Goal: Task Accomplishment & Management: Use online tool/utility

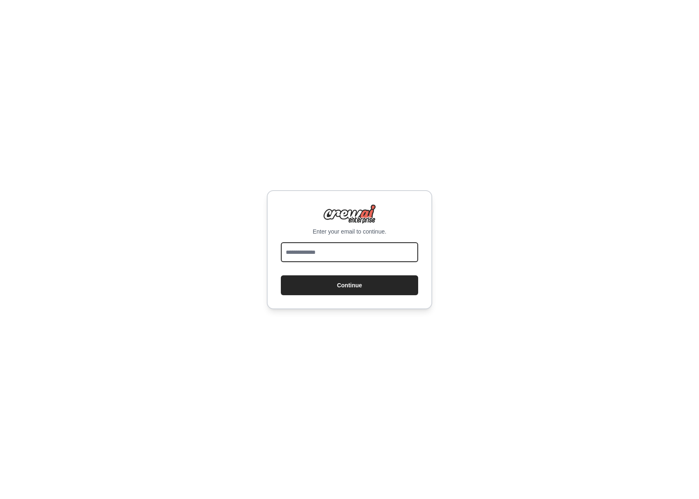
click at [326, 245] on input "email" at bounding box center [349, 252] width 137 height 20
type input "**********"
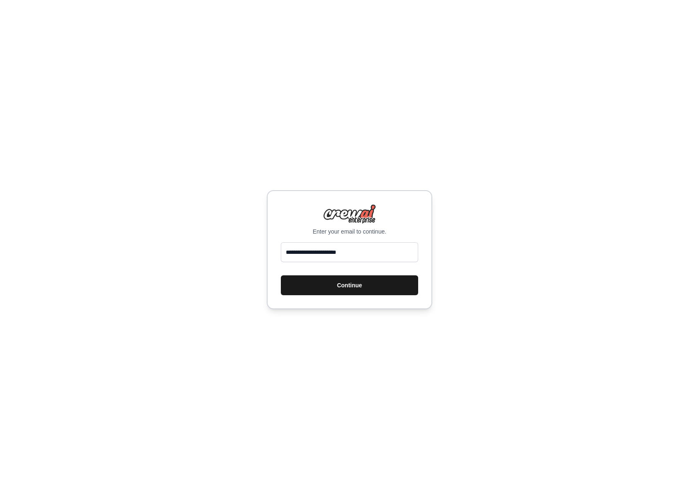
click at [374, 285] on button "Continue" at bounding box center [349, 285] width 137 height 20
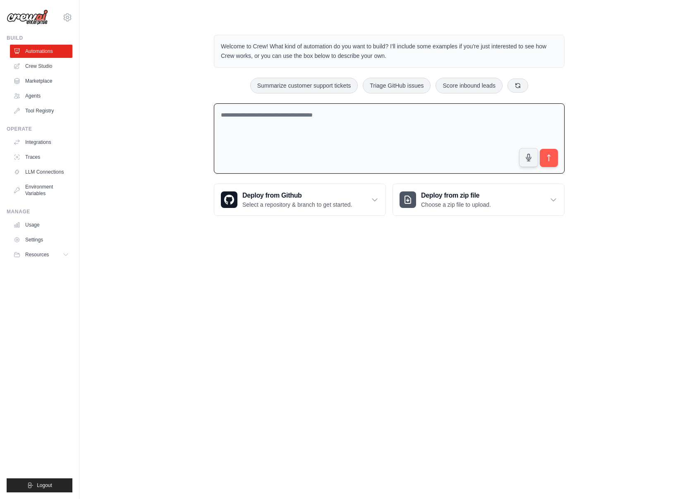
click at [314, 128] on textarea at bounding box center [389, 138] width 351 height 71
click at [273, 116] on textarea at bounding box center [389, 138] width 351 height 71
type textarea "**********"
click at [512, 124] on textarea "**********" at bounding box center [389, 138] width 351 height 71
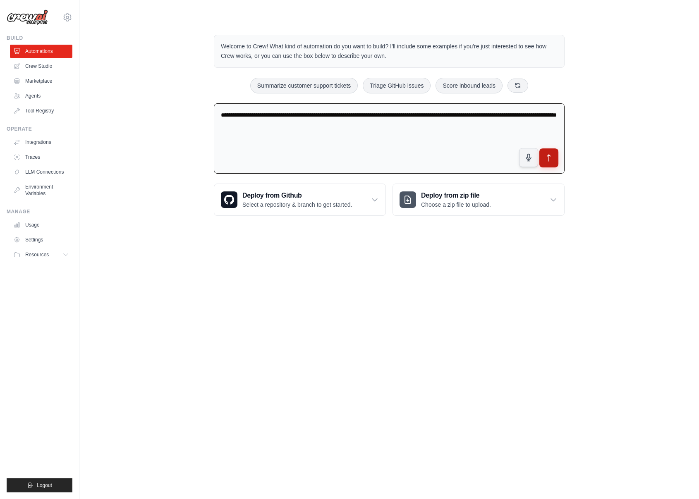
type textarea "**********"
click at [558, 160] on button "submit" at bounding box center [548, 158] width 19 height 19
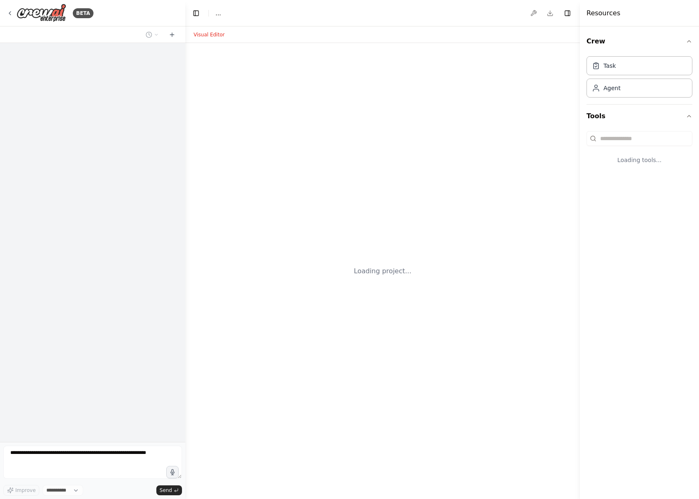
select select "****"
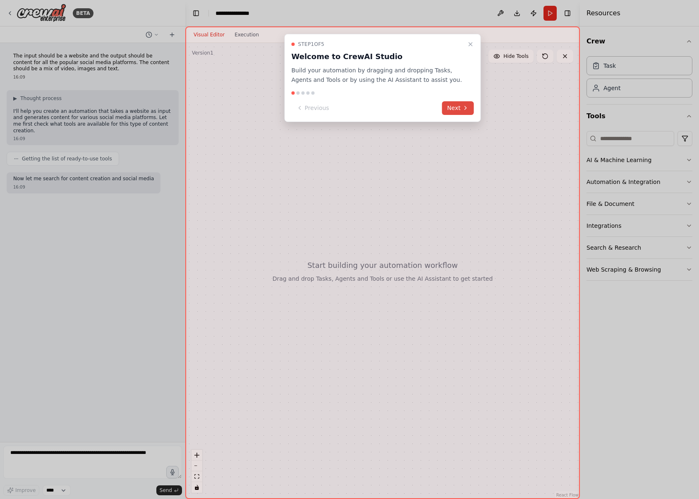
click at [464, 107] on icon at bounding box center [465, 108] width 7 height 7
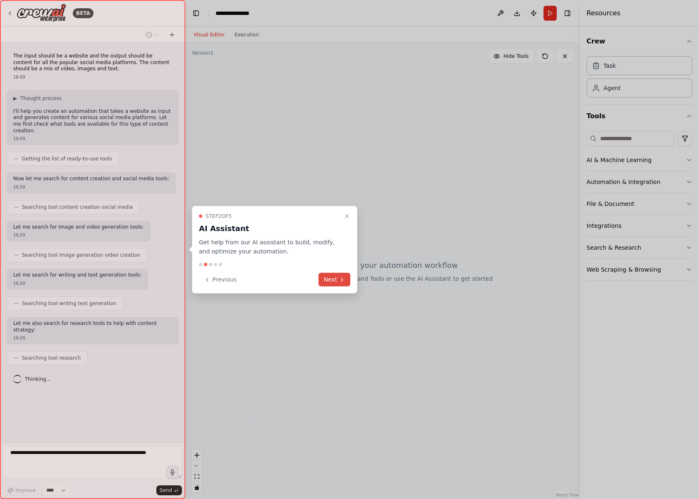
click at [343, 280] on icon at bounding box center [342, 279] width 7 height 7
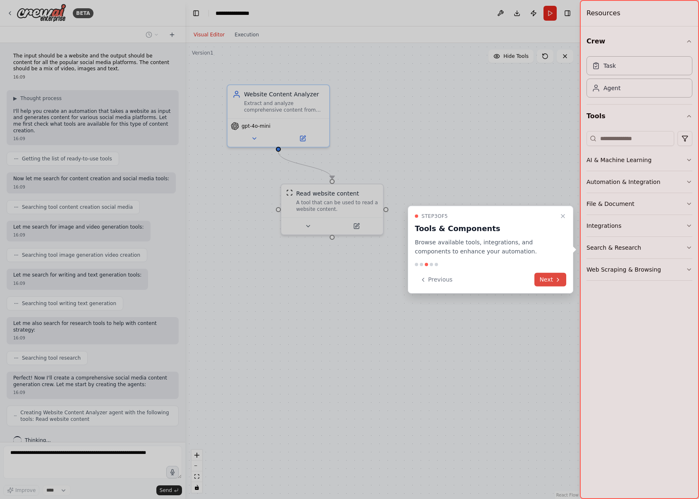
click at [555, 281] on icon at bounding box center [558, 279] width 7 height 7
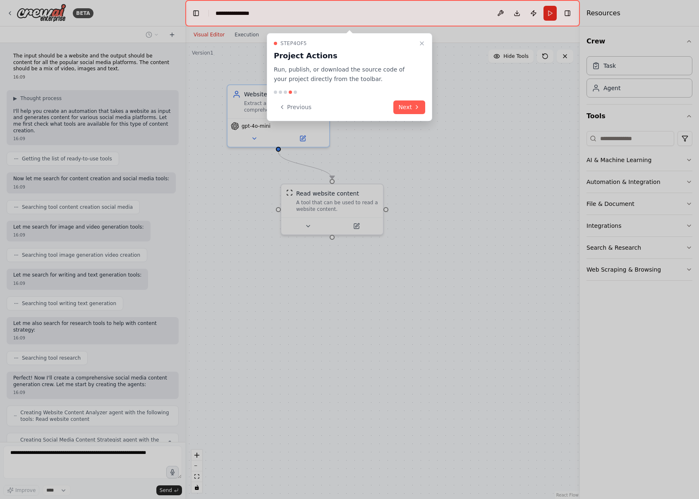
scroll to position [39, 0]
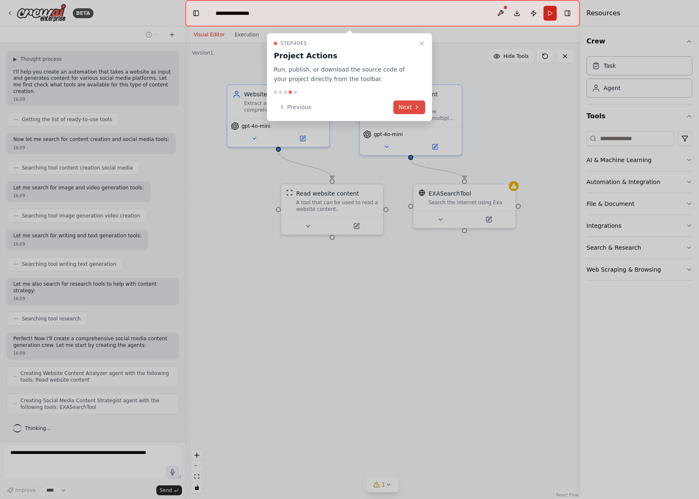
click at [407, 108] on button "Next" at bounding box center [409, 108] width 32 height 14
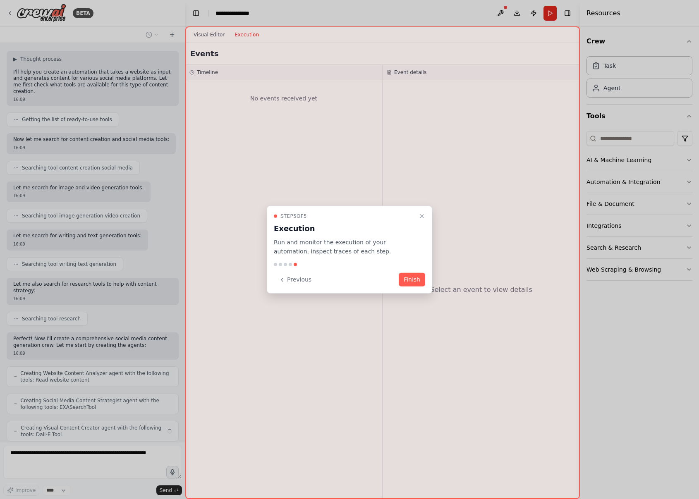
scroll to position [67, 0]
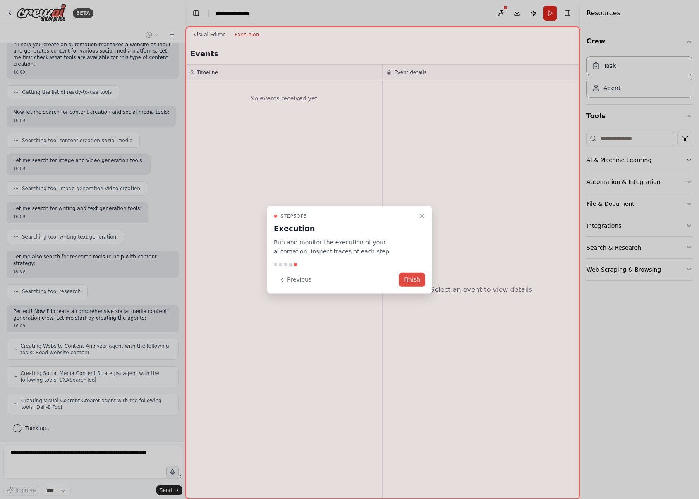
click at [410, 281] on button "Finish" at bounding box center [412, 280] width 26 height 14
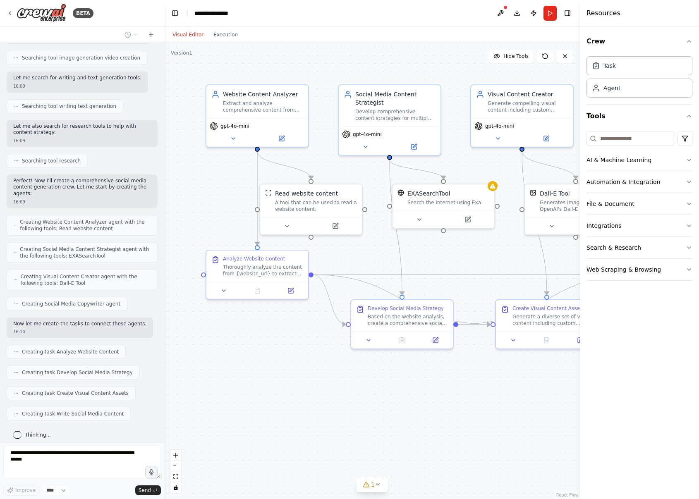
scroll to position [211, 0]
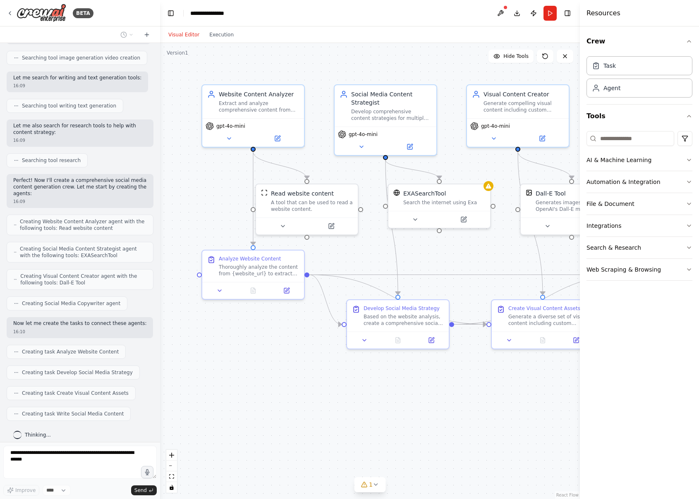
drag, startPoint x: 184, startPoint y: 80, endPoint x: 160, endPoint y: 79, distance: 24.0
click at [160, 79] on div "BETA The input should be a website and the output should be content for all the…" at bounding box center [349, 249] width 699 height 499
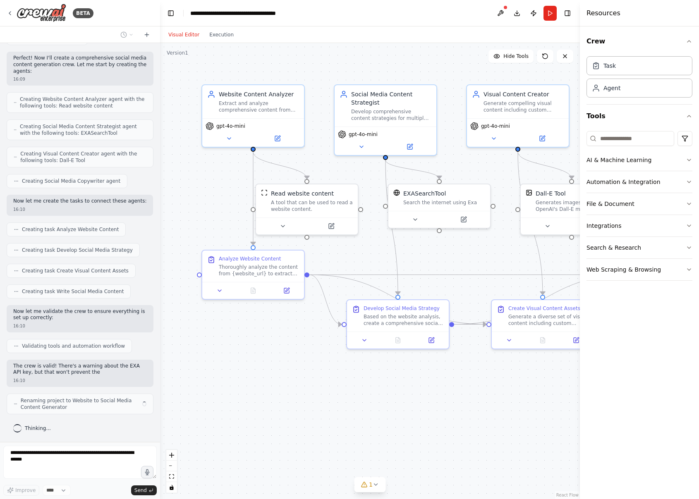
scroll to position [340, 0]
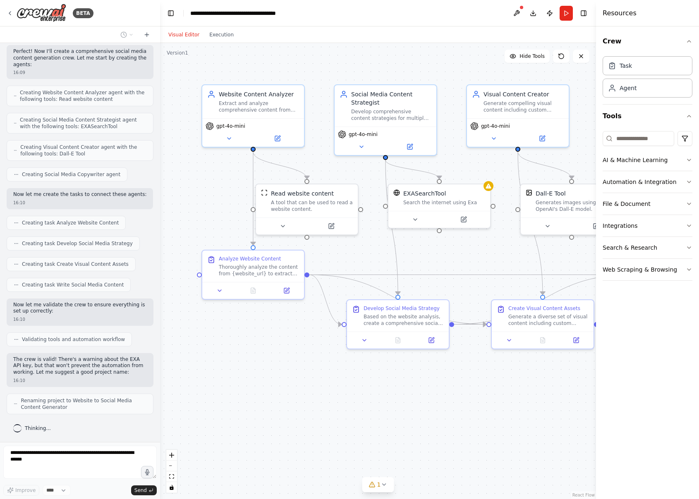
drag, startPoint x: 581, startPoint y: 293, endPoint x: 596, endPoint y: 290, distance: 15.3
click at [596, 290] on div at bounding box center [597, 249] width 3 height 499
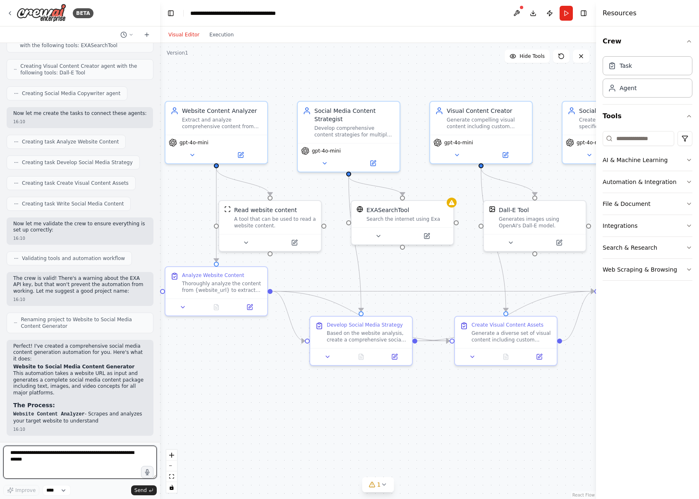
drag, startPoint x: 429, startPoint y: 377, endPoint x: 393, endPoint y: 394, distance: 40.4
click at [393, 394] on div ".deletable-edge-delete-btn { width: 20px; height: 20px; border: 0px solid #ffff…" at bounding box center [378, 271] width 436 height 456
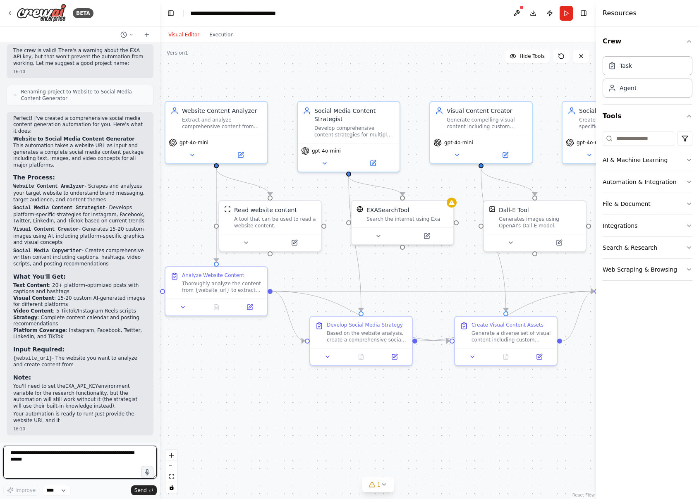
scroll to position [661, 0]
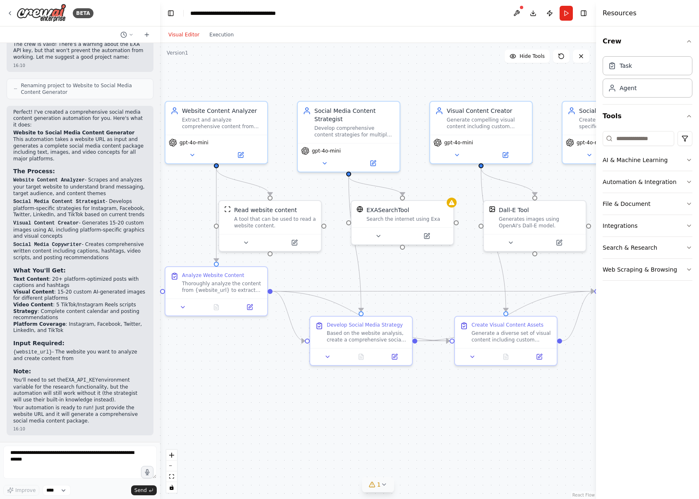
click at [385, 486] on icon at bounding box center [384, 484] width 7 height 7
click at [302, 484] on span "Tool EXASearchTool is not configured. Missing environment variables: EXA_API_KEY" at bounding box center [383, 480] width 195 height 13
click at [304, 484] on span "Tool EXASearchTool is not configured. Missing environment variables: EXA_API_KEY" at bounding box center [383, 480] width 195 height 13
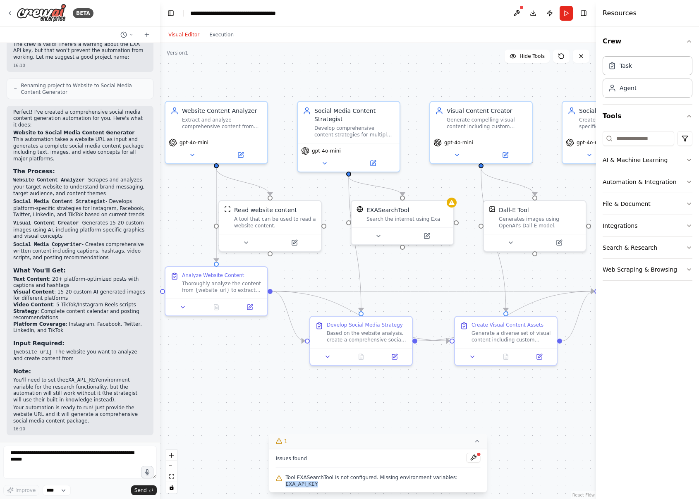
click at [304, 484] on span "Tool EXASearchTool is not configured. Missing environment variables: EXA_API_KEY" at bounding box center [383, 480] width 195 height 13
click at [476, 458] on button at bounding box center [474, 458] width 14 height 10
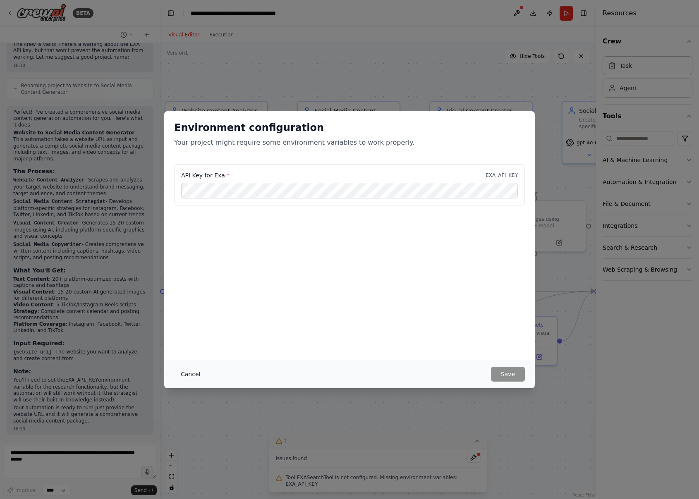
click at [194, 378] on button "Cancel" at bounding box center [190, 374] width 33 height 15
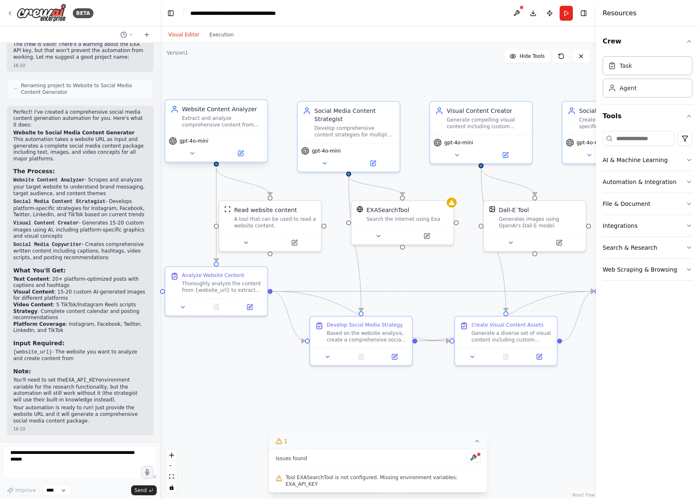
click at [223, 126] on div "Extract and analyze comprehensive content from {website_url}, including key top…" at bounding box center [222, 121] width 80 height 13
click at [240, 153] on icon at bounding box center [240, 153] width 5 height 5
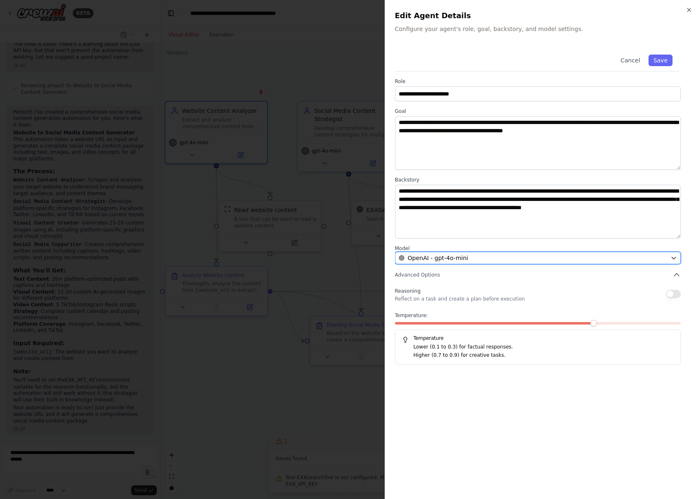
click at [570, 256] on div "OpenAI - gpt-4o-mini" at bounding box center [533, 258] width 269 height 8
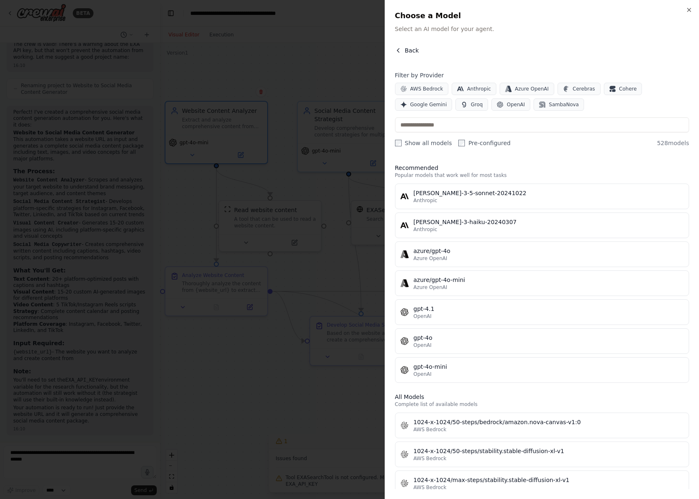
click at [404, 51] on button "Back" at bounding box center [407, 50] width 24 height 8
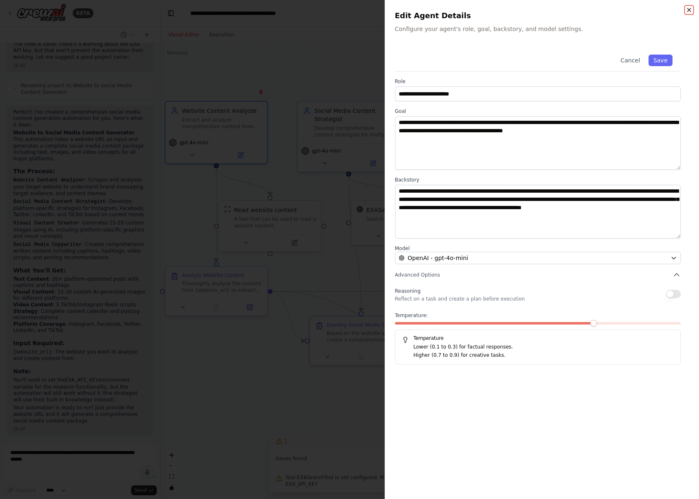
click at [692, 10] on icon "button" at bounding box center [689, 10] width 7 height 7
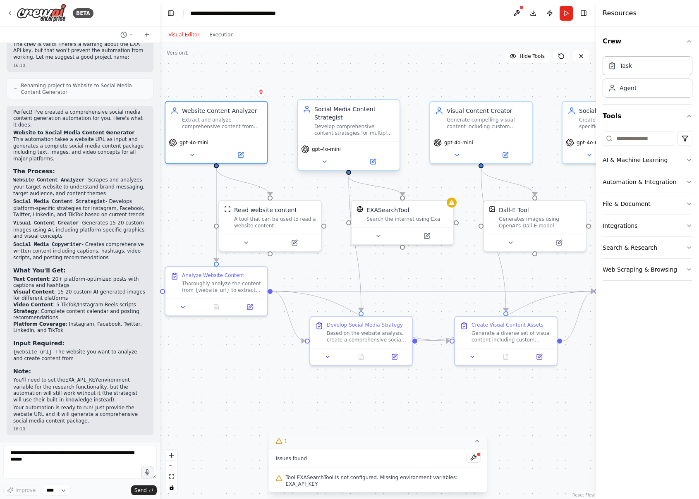
click at [342, 126] on div "Develop comprehensive content strategies for multiple social media platforms (I…" at bounding box center [354, 129] width 80 height 13
click at [327, 161] on icon at bounding box center [324, 161] width 7 height 7
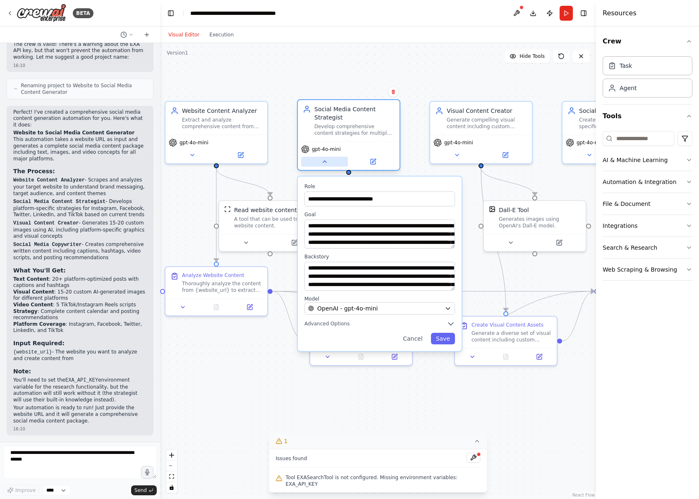
click at [327, 161] on icon at bounding box center [324, 161] width 7 height 7
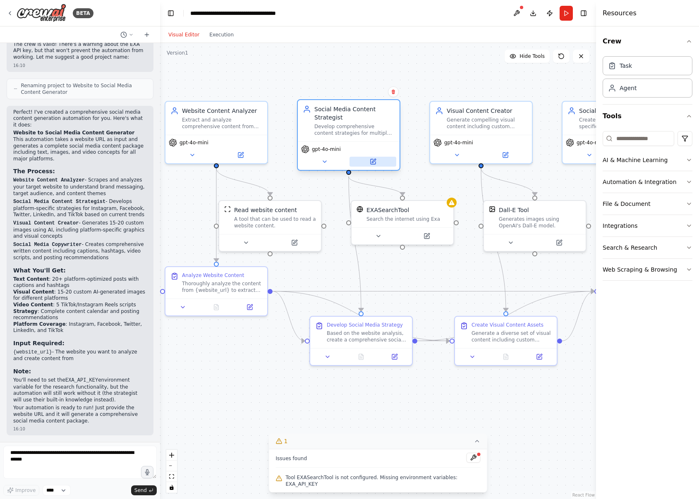
click at [372, 163] on icon at bounding box center [374, 161] width 4 height 4
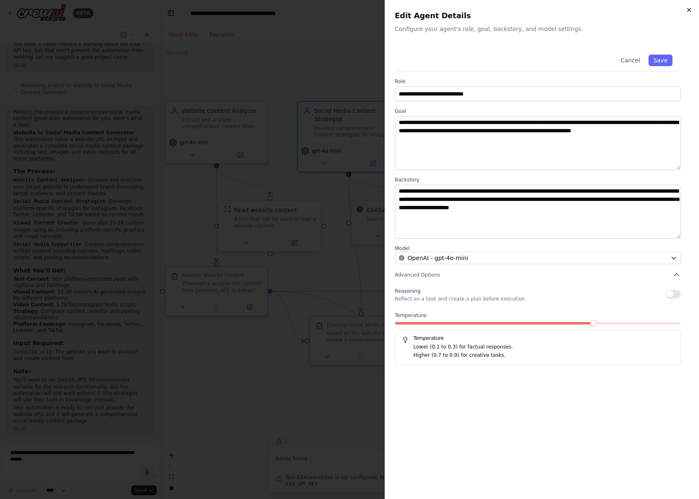
click at [687, 8] on icon "button" at bounding box center [689, 10] width 7 height 7
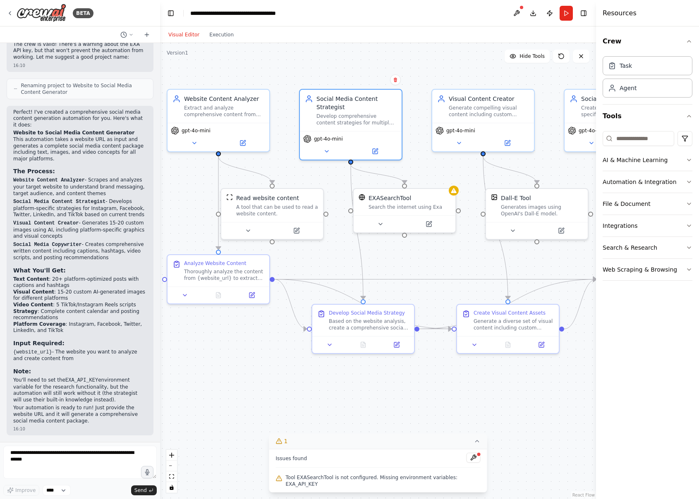
drag, startPoint x: 550, startPoint y: 272, endPoint x: 552, endPoint y: 260, distance: 12.2
click at [552, 260] on div ".deletable-edge-delete-btn { width: 20px; height: 20px; border: 0px solid #ffff…" at bounding box center [378, 271] width 436 height 456
click at [283, 137] on div ".deletable-edge-delete-btn { width: 20px; height: 20px; border: 0px solid #ffff…" at bounding box center [378, 271] width 436 height 456
click at [293, 228] on icon at bounding box center [296, 229] width 7 height 7
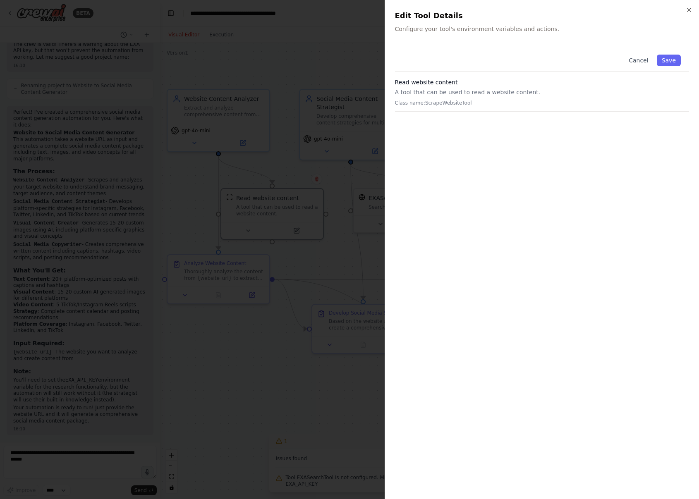
click at [461, 103] on p "Class name: ScrapeWebsiteTool" at bounding box center [542, 103] width 295 height 7
click at [426, 104] on p "Class name: ScrapeWebsiteTool" at bounding box center [542, 103] width 295 height 7
click at [690, 11] on icon "button" at bounding box center [688, 9] width 3 height 3
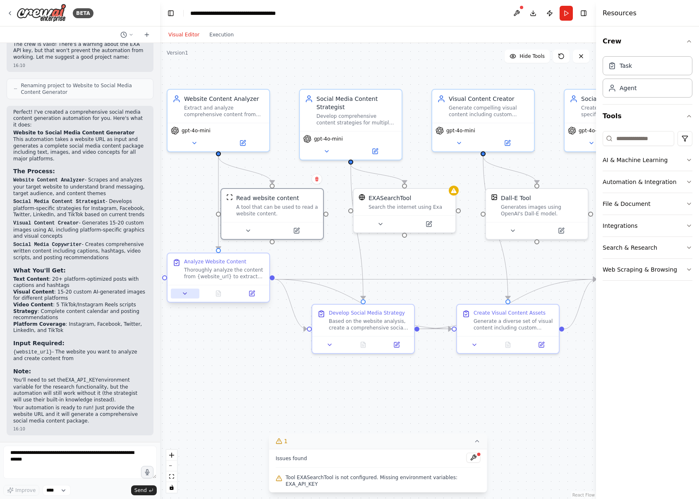
click at [192, 291] on button at bounding box center [185, 294] width 29 height 10
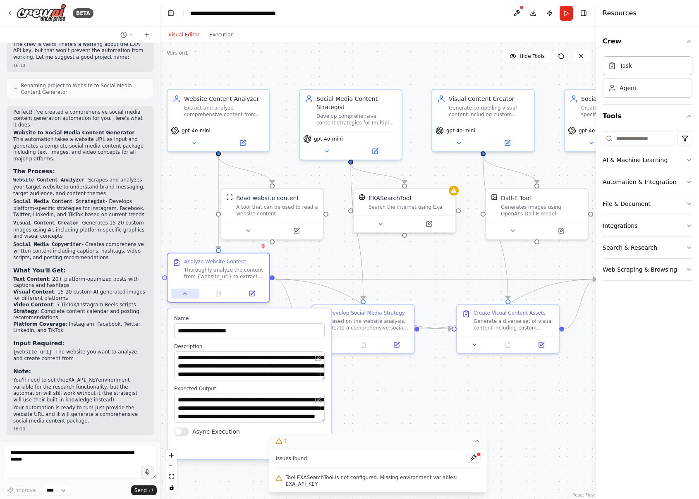
click at [193, 295] on button at bounding box center [185, 294] width 29 height 10
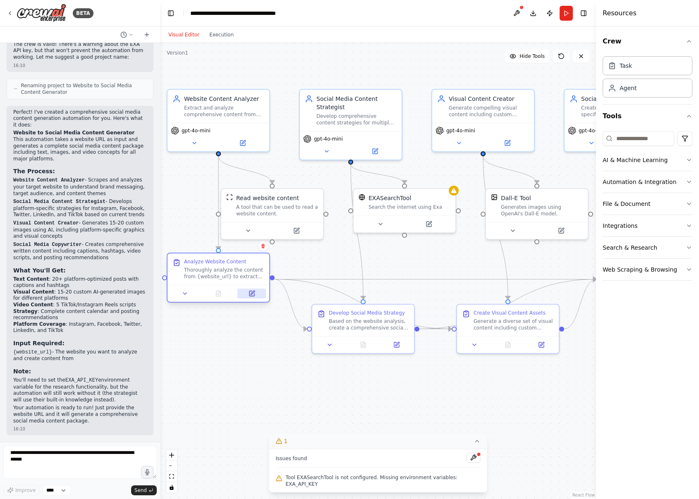
click at [253, 296] on icon at bounding box center [251, 293] width 5 height 5
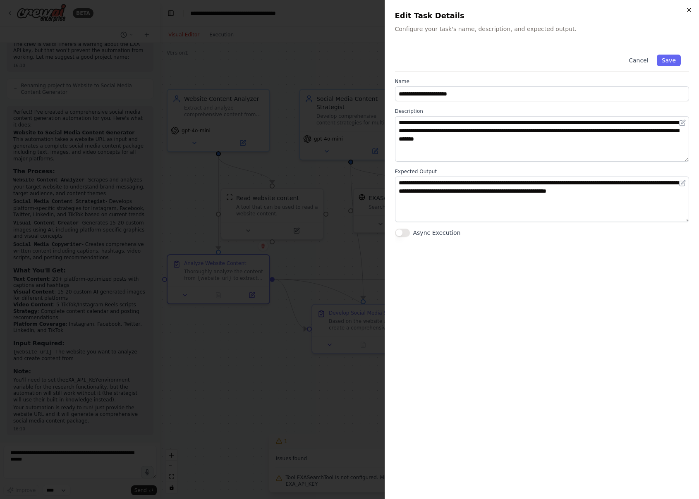
click at [690, 9] on icon "button" at bounding box center [688, 9] width 3 height 3
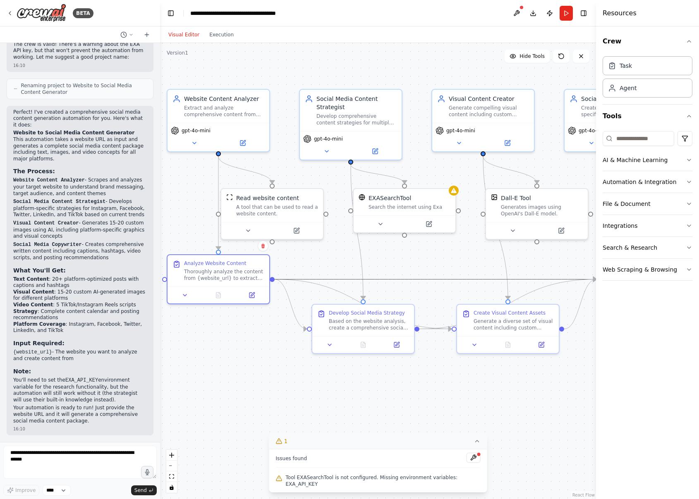
click at [296, 280] on icon "Edge from 151e0f7a-eae9-4071-b942-28598002ce8b to 0fe878a0-50c4-4304-8b0b-04b14…" at bounding box center [436, 280] width 322 height 0
click at [357, 374] on div ".deletable-edge-delete-btn { width: 20px; height: 20px; border: 0px solid #ffff…" at bounding box center [378, 271] width 436 height 456
click at [433, 223] on button at bounding box center [428, 223] width 47 height 10
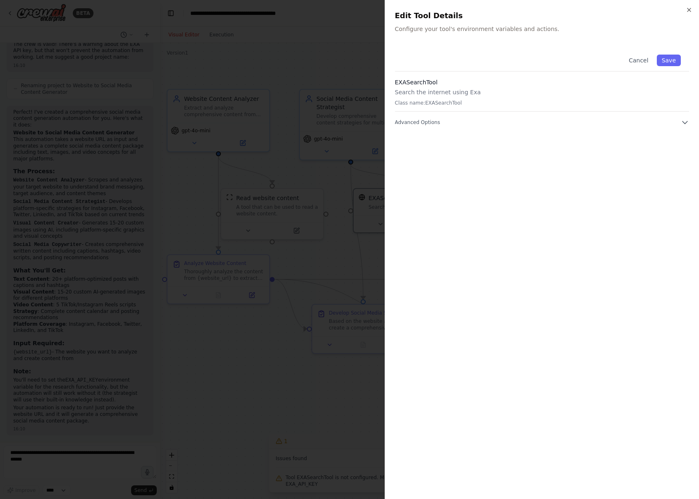
click at [428, 103] on p "Class name: EXASearchTool" at bounding box center [542, 103] width 295 height 7
copy p "EXASearchTool"
click at [674, 122] on button "Advanced Options" at bounding box center [542, 122] width 295 height 8
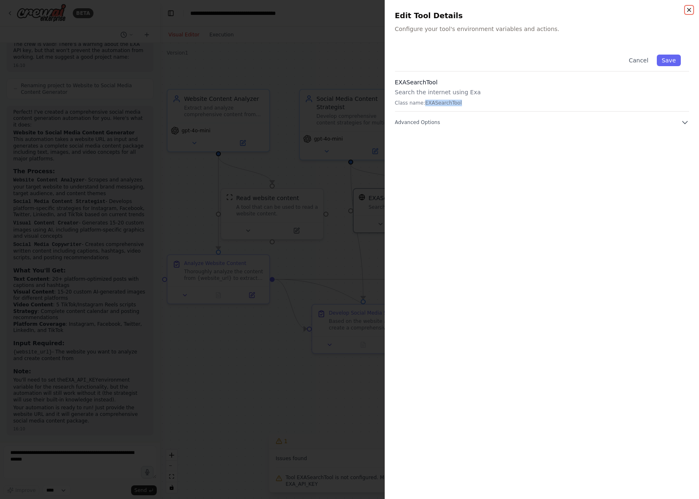
click at [688, 11] on icon "button" at bounding box center [688, 9] width 3 height 3
